Goal: Task Accomplishment & Management: Complete application form

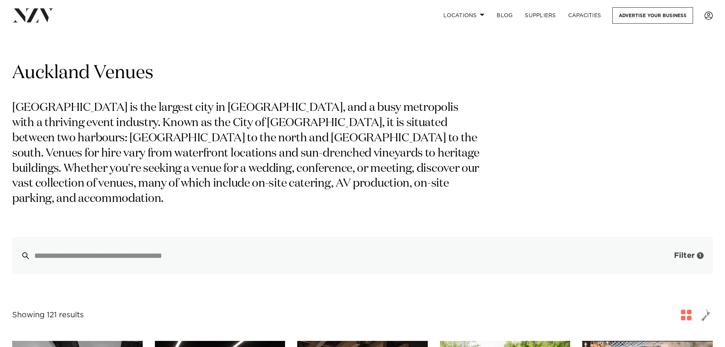
click at [683, 252] on span "Filter" at bounding box center [684, 256] width 21 height 8
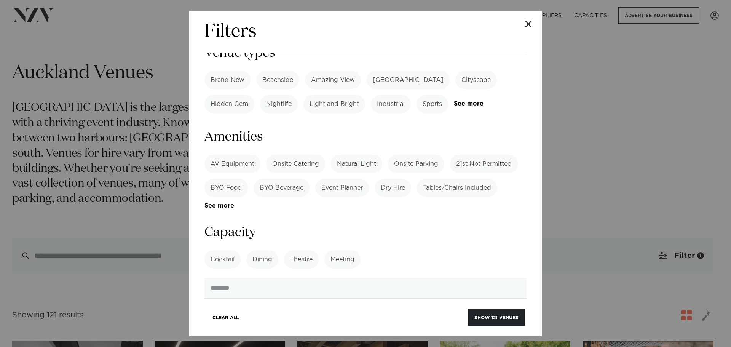
scroll to position [533, 0]
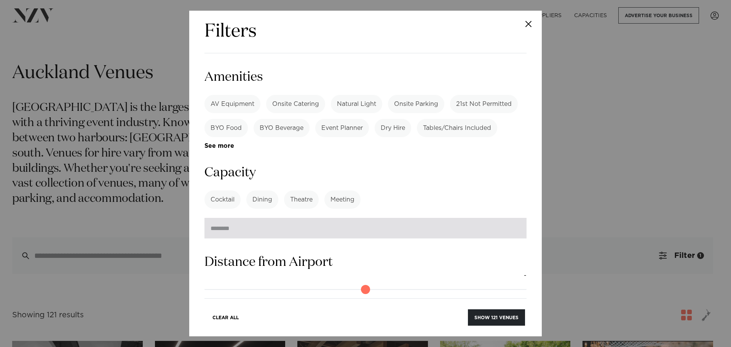
click at [276, 218] on input "number" at bounding box center [365, 228] width 322 height 21
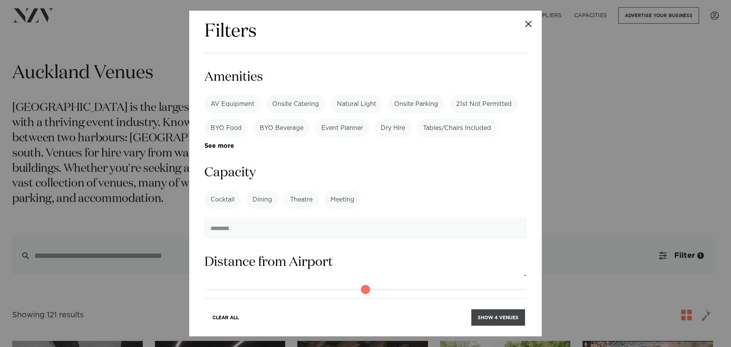
type input "***"
click at [505, 322] on button "Show 4 venues" at bounding box center [498, 317] width 54 height 16
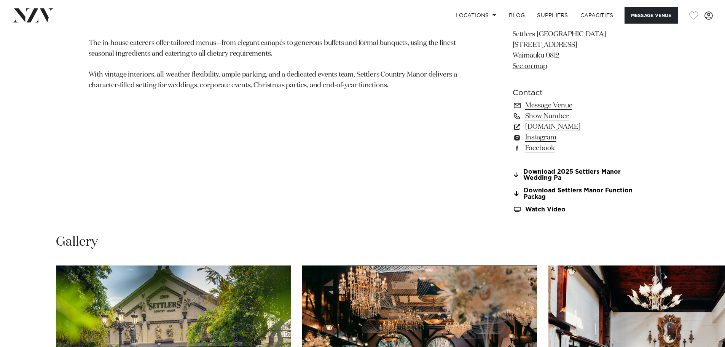
scroll to position [495, 0]
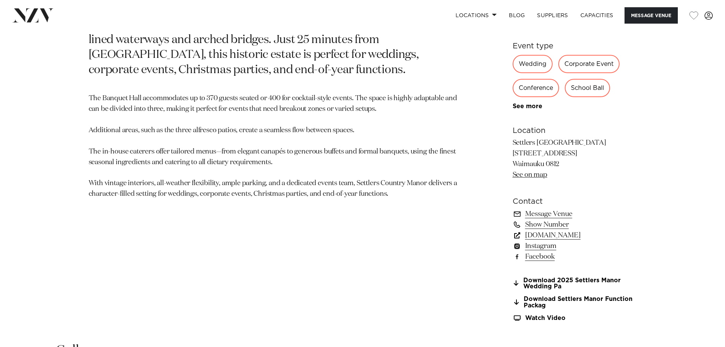
click at [620, 238] on link "www.settlerscountrymanor.co.nz" at bounding box center [575, 235] width 124 height 11
click at [615, 236] on link "www.settlerscountrymanor.co.nz" at bounding box center [575, 235] width 124 height 11
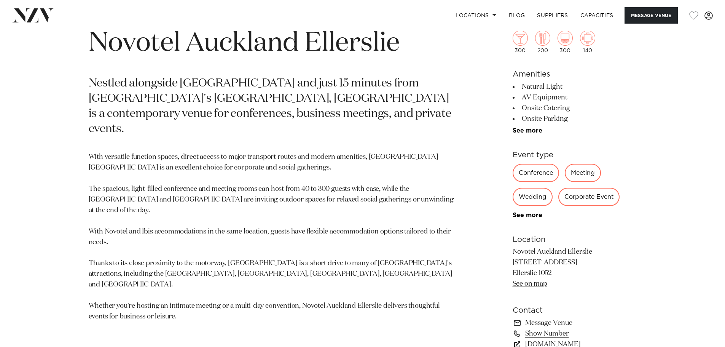
scroll to position [457, 0]
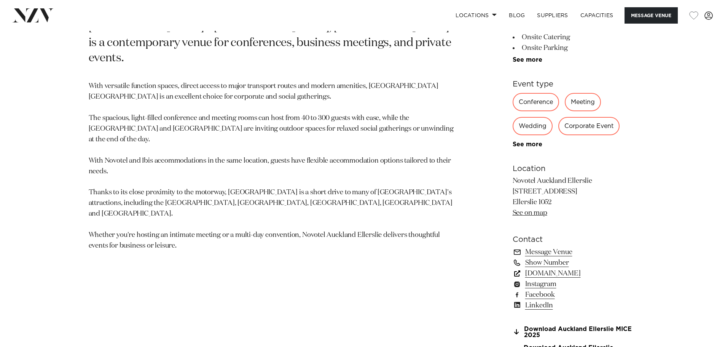
click at [570, 277] on link "[DOMAIN_NAME]" at bounding box center [575, 273] width 124 height 11
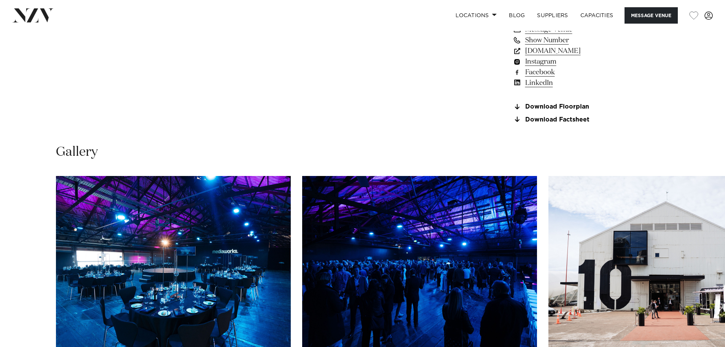
scroll to position [800, 0]
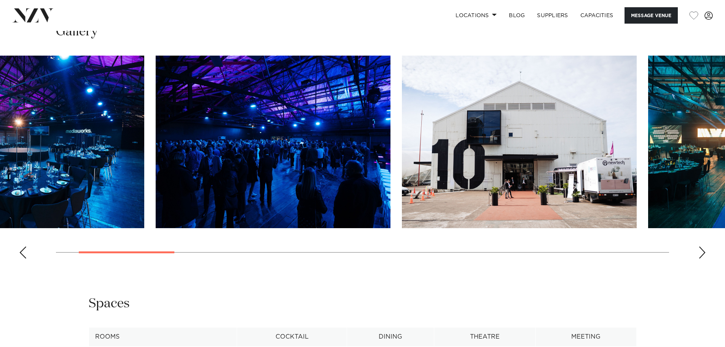
click at [402, 189] on img "3 / 16" at bounding box center [519, 142] width 235 height 172
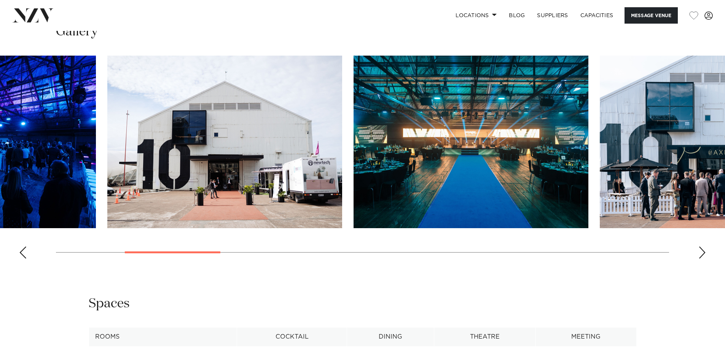
click at [358, 185] on img "4 / 16" at bounding box center [471, 142] width 235 height 172
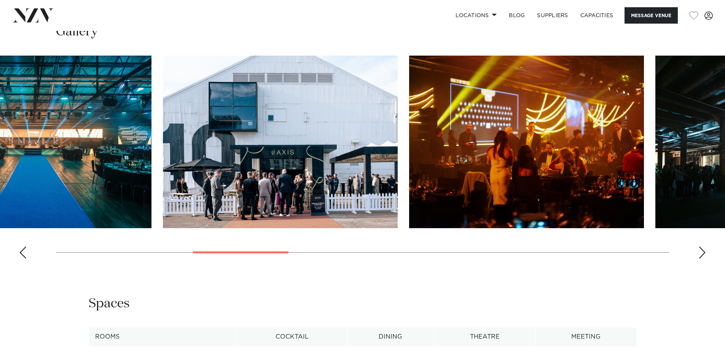
click at [409, 172] on img "6 / 16" at bounding box center [526, 142] width 235 height 172
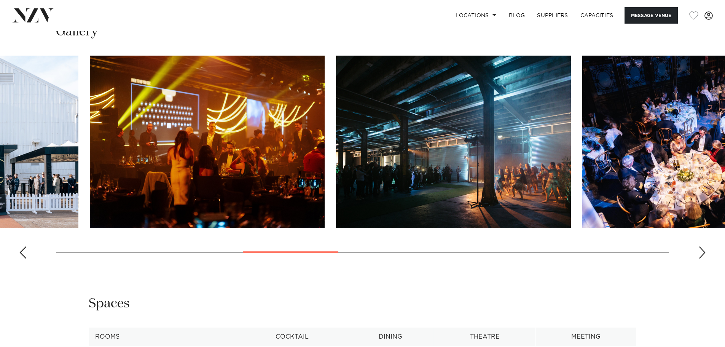
click at [336, 173] on img "7 / 16" at bounding box center [453, 142] width 235 height 172
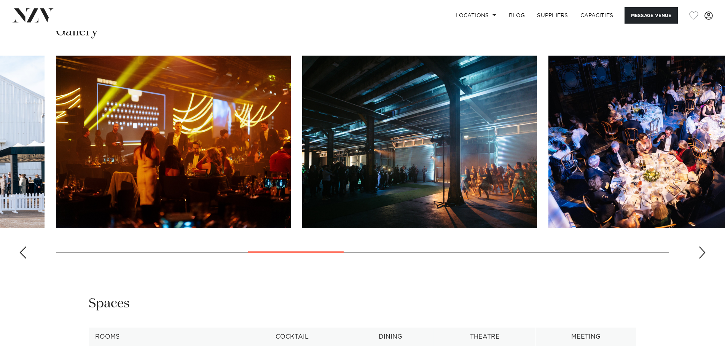
click at [426, 169] on swiper-container at bounding box center [362, 160] width 725 height 209
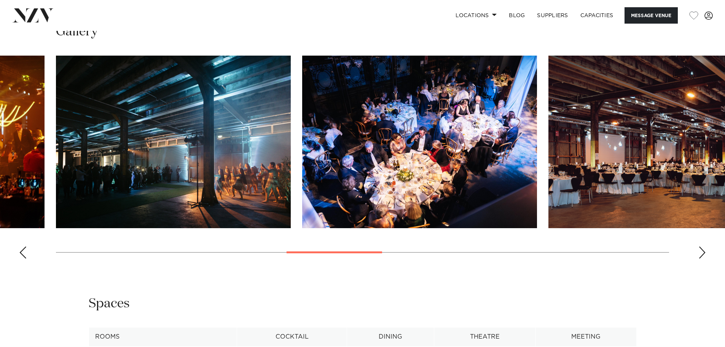
click at [302, 171] on img "8 / 16" at bounding box center [419, 142] width 235 height 172
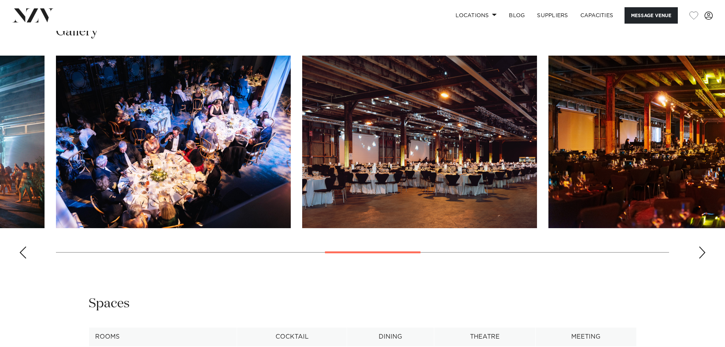
click at [314, 172] on img "9 / 16" at bounding box center [419, 142] width 235 height 172
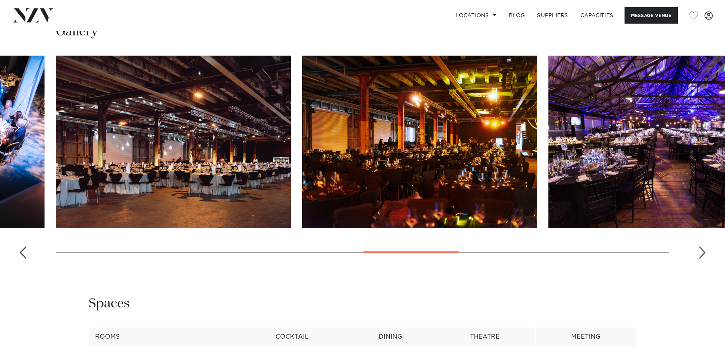
click at [302, 172] on img "10 / 16" at bounding box center [419, 142] width 235 height 172
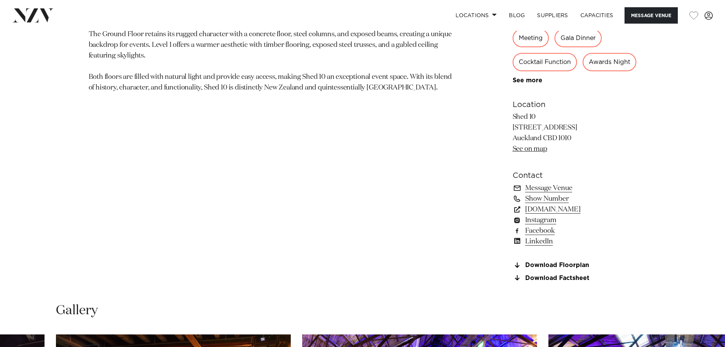
scroll to position [228, 0]
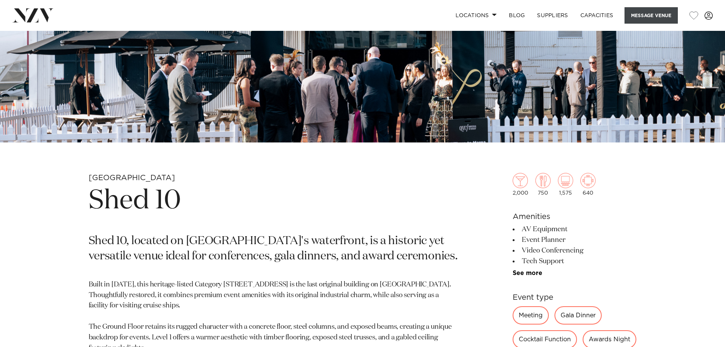
click at [637, 10] on button "Message Venue" at bounding box center [651, 15] width 53 height 16
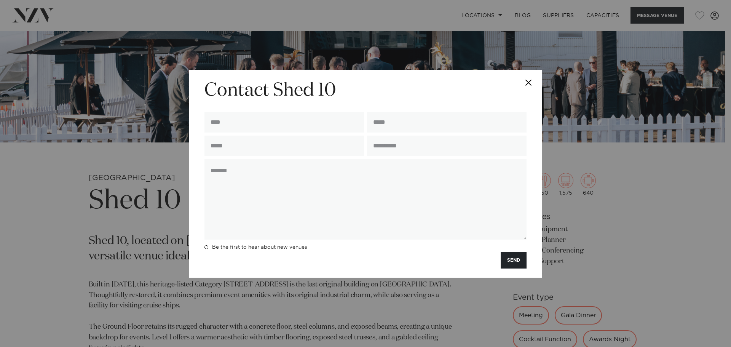
drag, startPoint x: 249, startPoint y: 124, endPoint x: 421, endPoint y: 10, distance: 206.0
click at [249, 124] on input "text" at bounding box center [284, 122] width 160 height 21
type input "*"
type input "******"
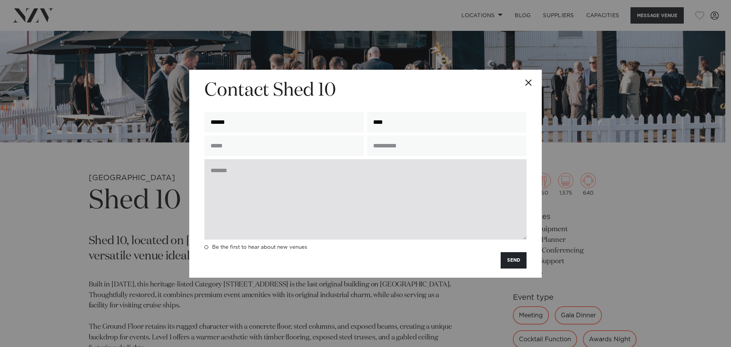
type input "**********"
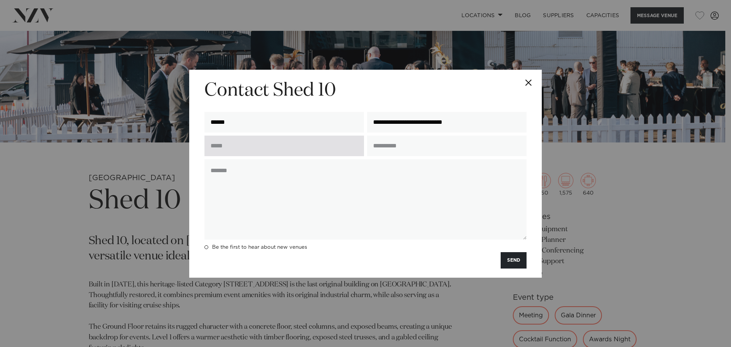
click at [278, 146] on input "text" at bounding box center [284, 146] width 160 height 21
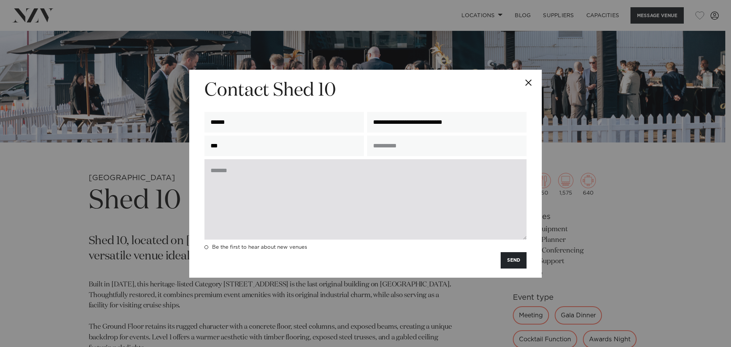
type input "**********"
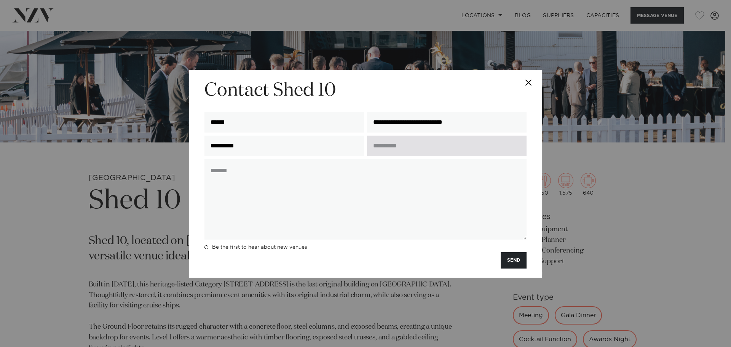
click at [422, 139] on input "text" at bounding box center [447, 146] width 160 height 21
click at [380, 143] on input "text" at bounding box center [447, 146] width 160 height 21
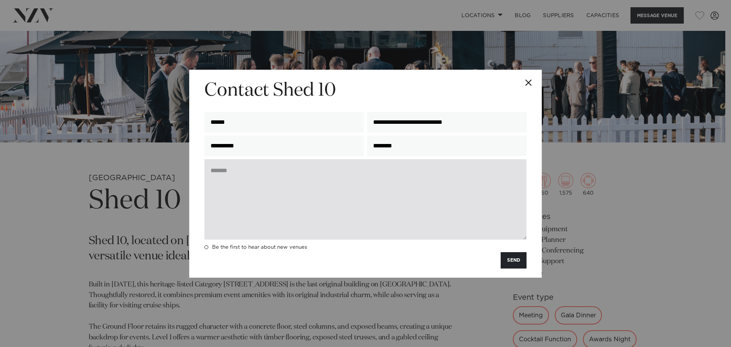
type input "********"
click at [313, 171] on textarea at bounding box center [365, 199] width 322 height 80
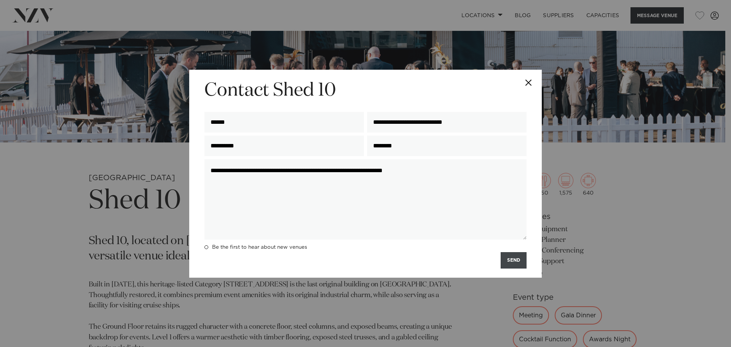
type textarea "**********"
click at [522, 265] on button "SEND" at bounding box center [514, 260] width 26 height 16
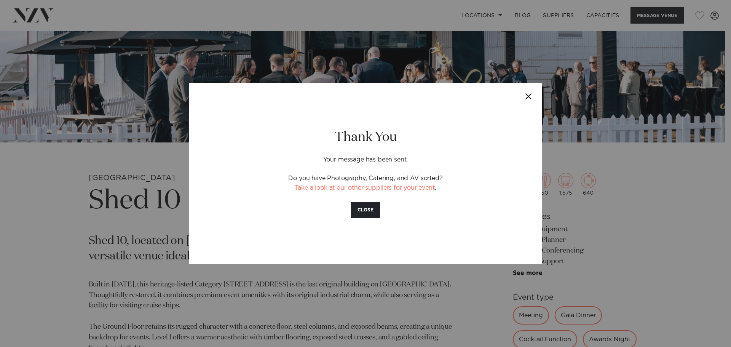
click at [535, 90] on button "Close" at bounding box center [528, 96] width 27 height 27
